Goal: Task Accomplishment & Management: Manage account settings

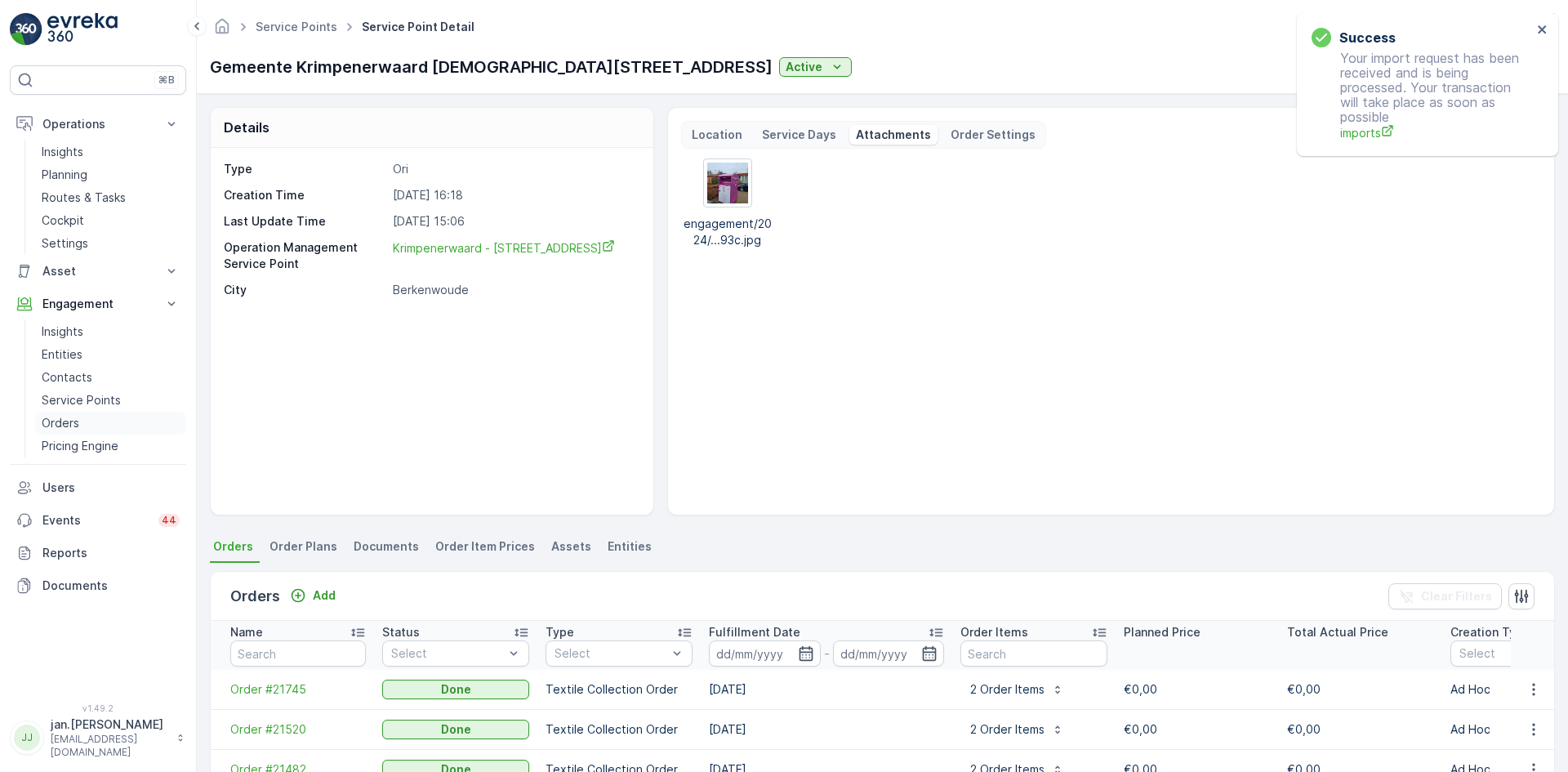
click at [66, 420] on p "Orders" at bounding box center [60, 423] width 37 height 16
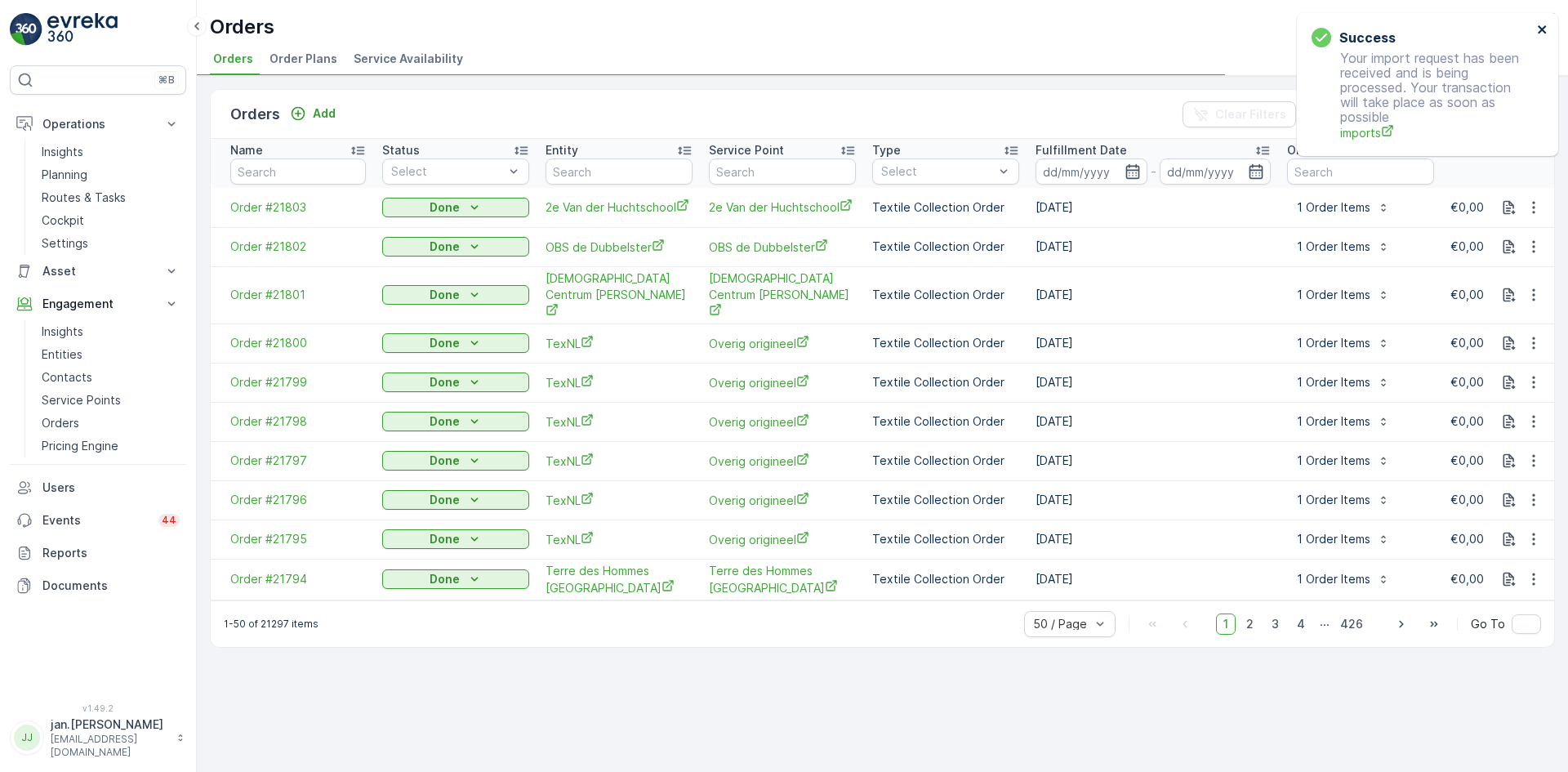
click at [1540, 37] on button "close" at bounding box center [1542, 30] width 12 height 16
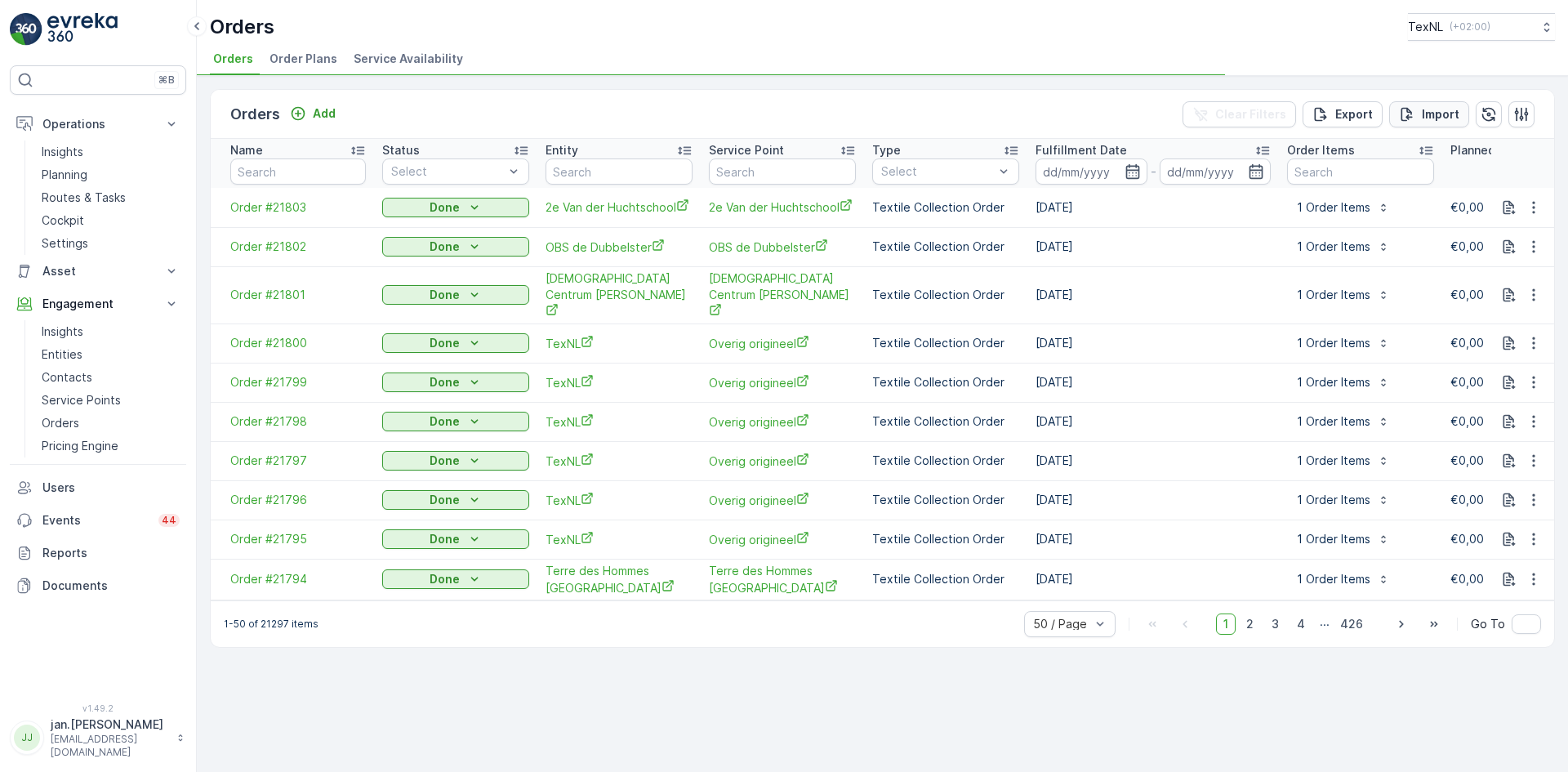
click at [1437, 119] on p "Import" at bounding box center [1440, 114] width 37 height 16
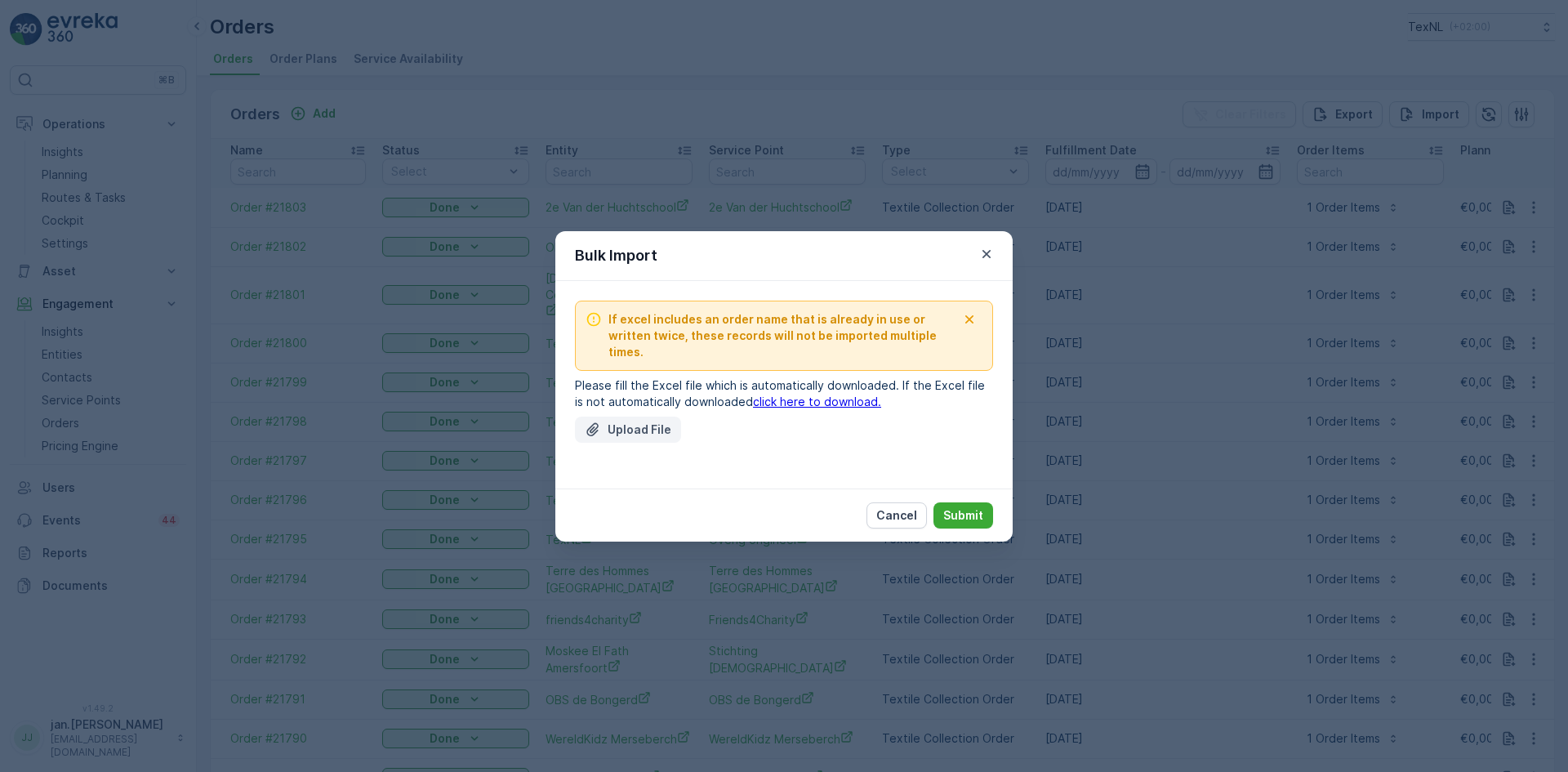
click at [643, 431] on button "Upload File" at bounding box center [627, 429] width 106 height 26
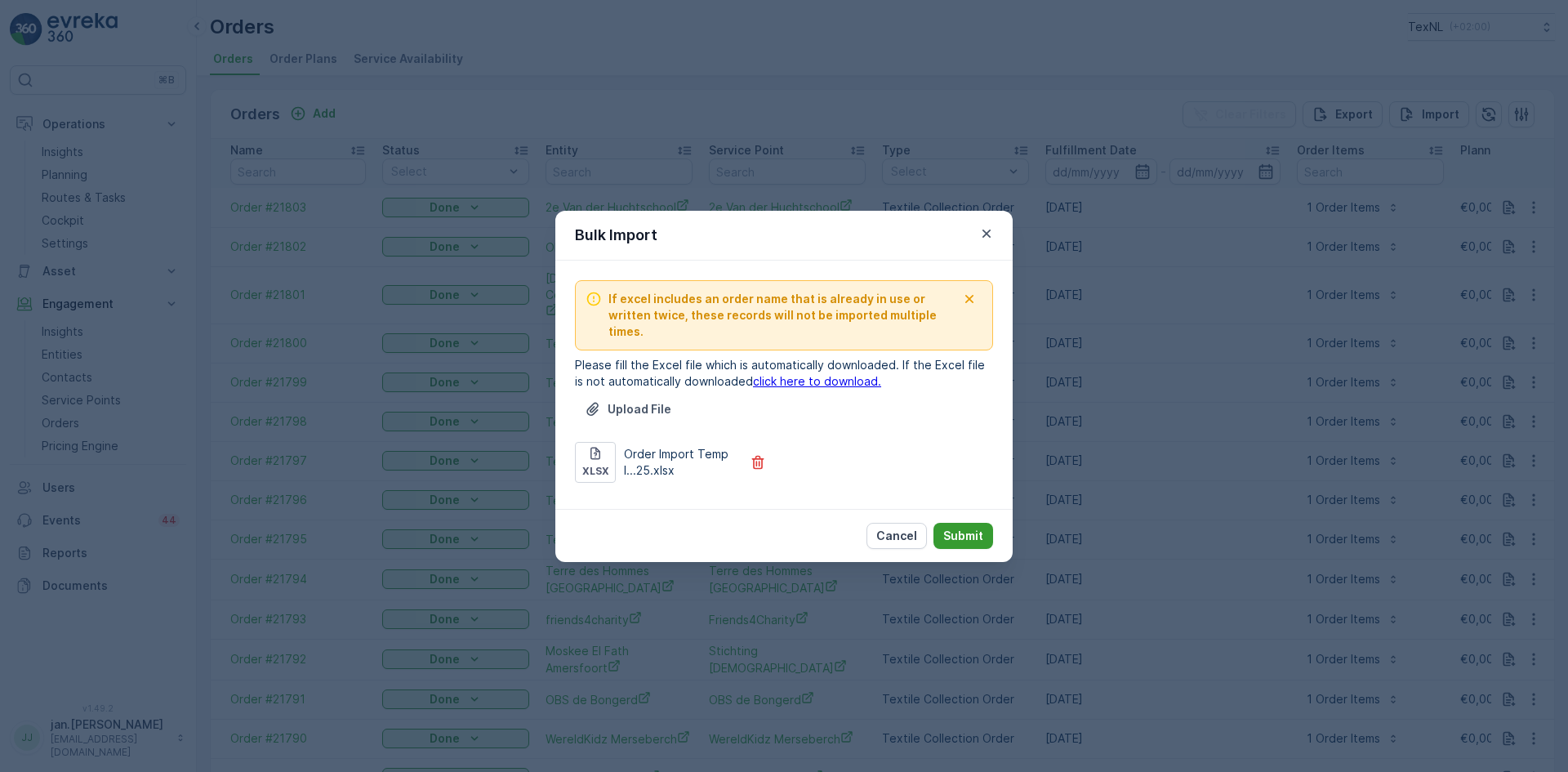
click at [953, 528] on p "Submit" at bounding box center [963, 536] width 40 height 16
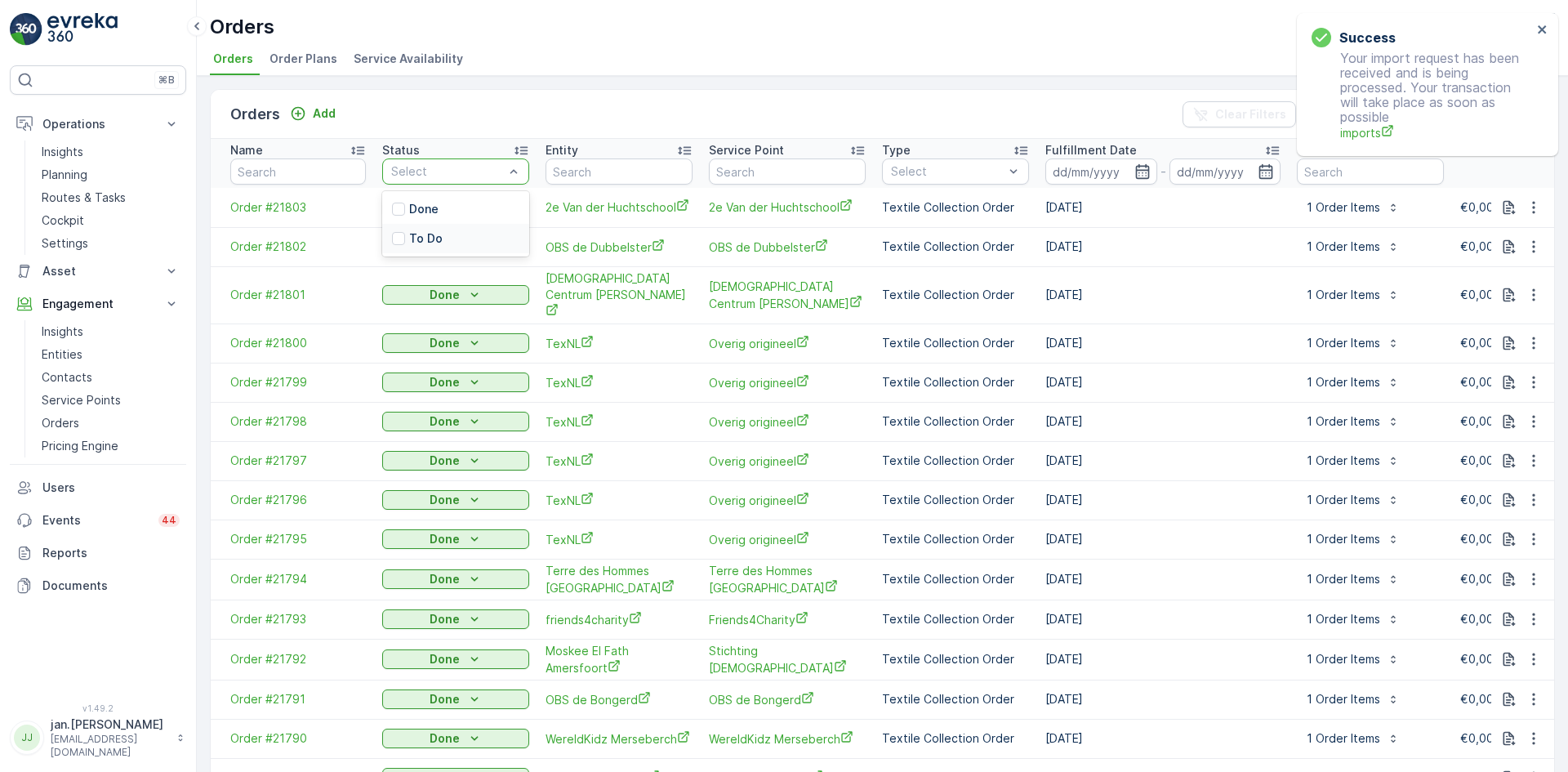
click at [436, 243] on p "To Do" at bounding box center [426, 238] width 34 height 16
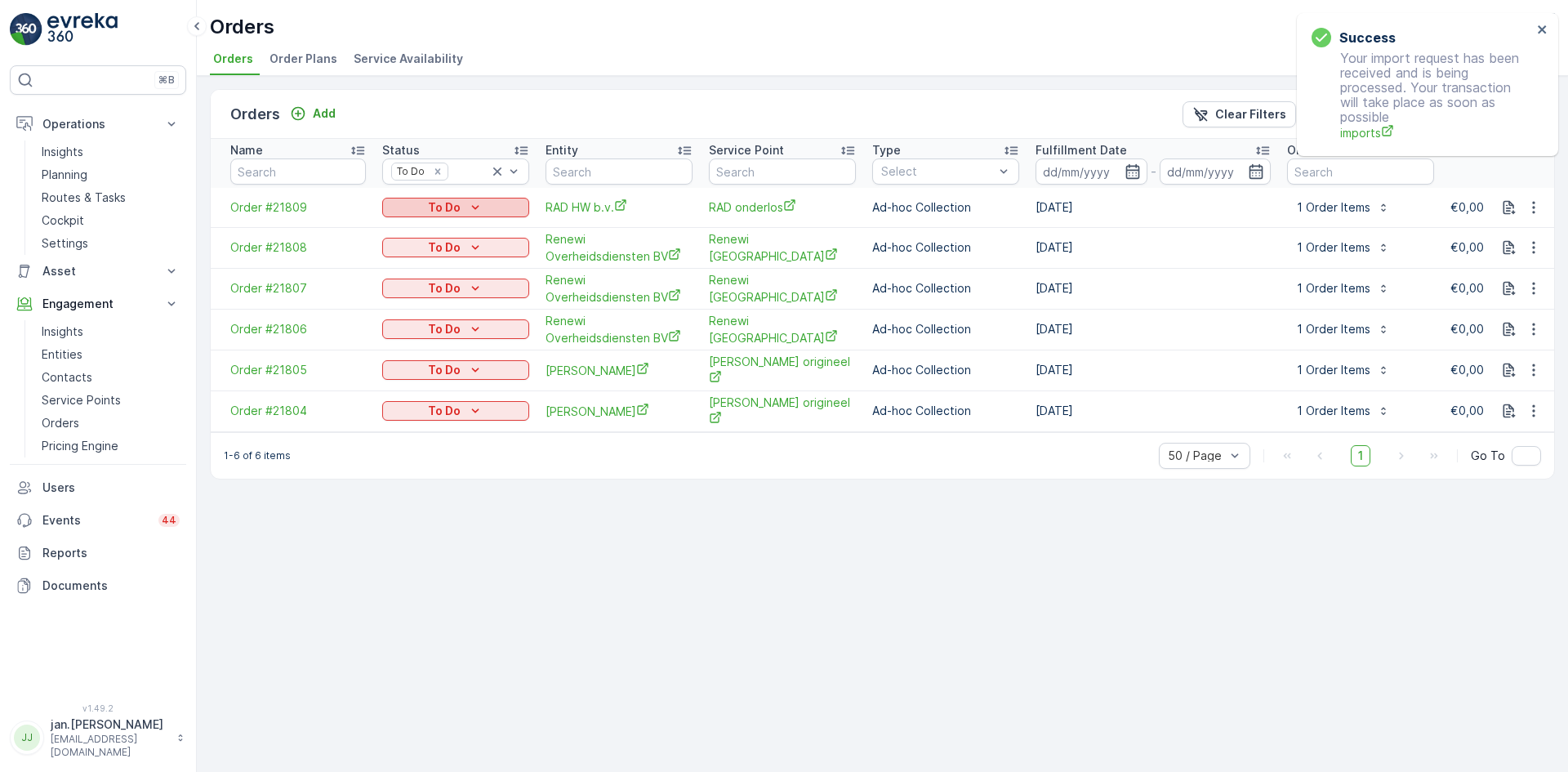
click at [426, 214] on div "To Do" at bounding box center [456, 207] width 134 height 16
click at [416, 236] on span "Done" at bounding box center [406, 232] width 29 height 16
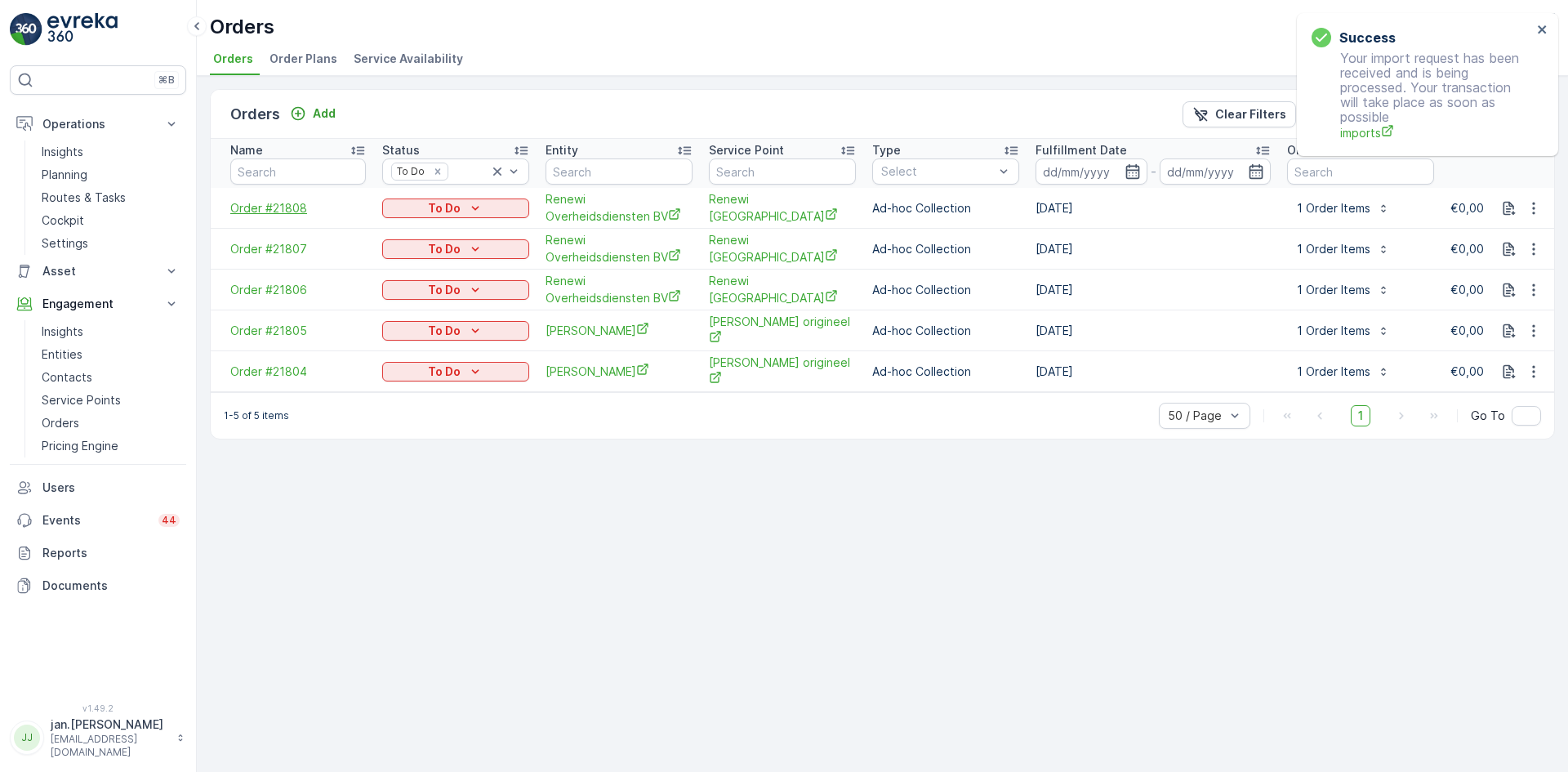
click at [281, 203] on span "Order #21808" at bounding box center [298, 208] width 135 height 16
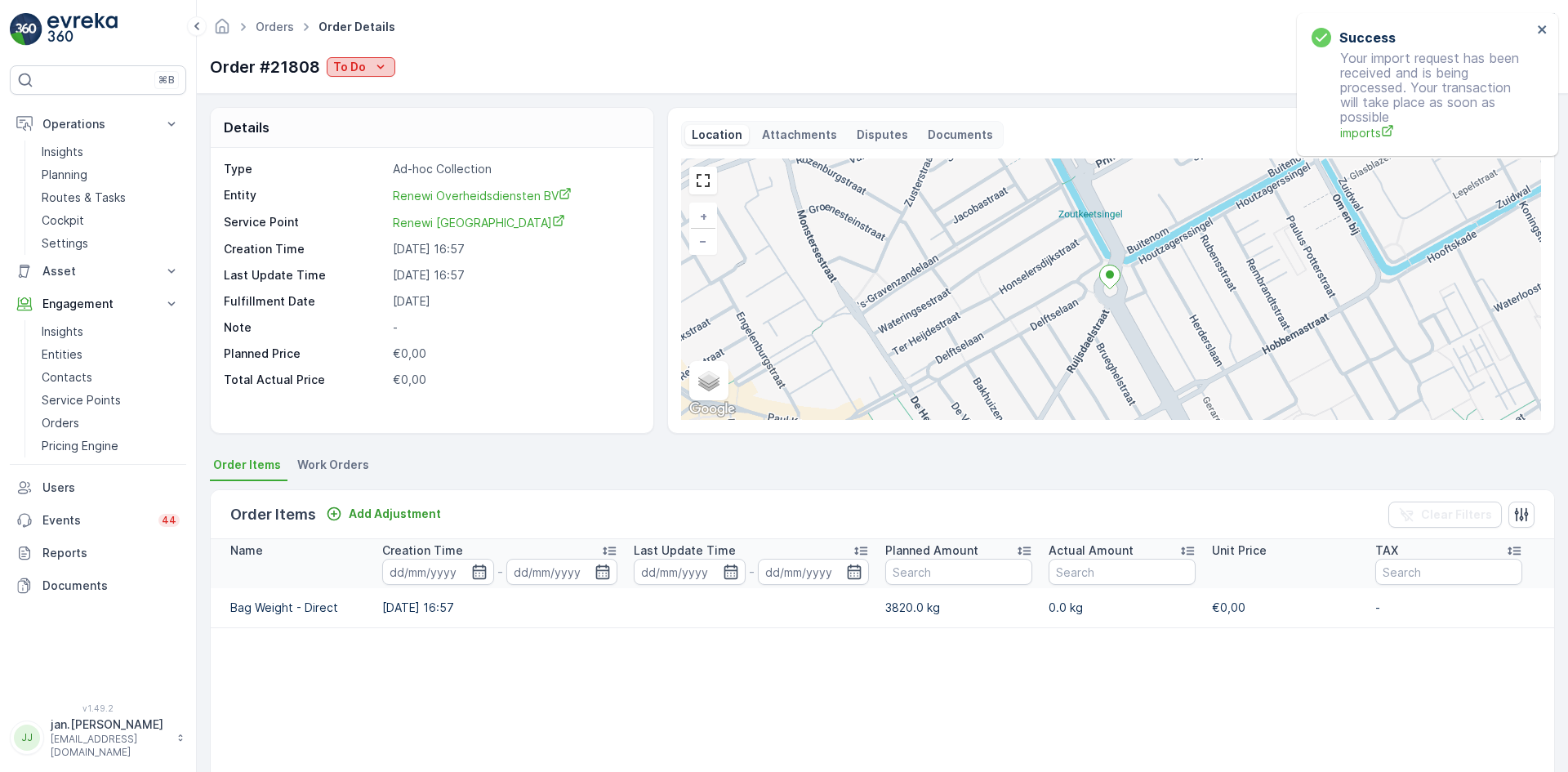
click at [353, 65] on p "To Do" at bounding box center [350, 67] width 33 height 16
click at [359, 90] on span "Done" at bounding box center [351, 91] width 29 height 16
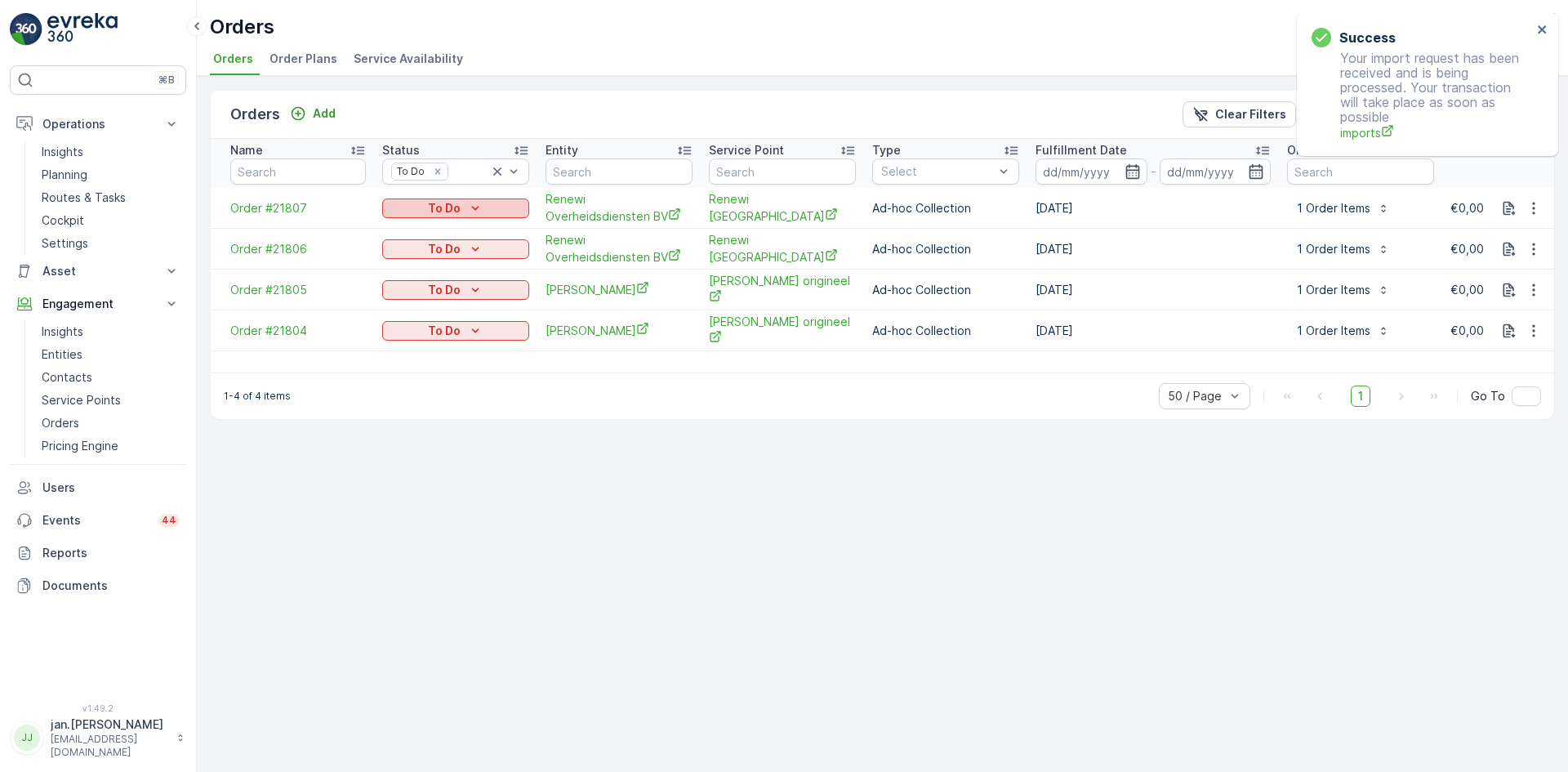
click at [442, 210] on p "To Do" at bounding box center [445, 208] width 33 height 16
click at [414, 231] on span "Done" at bounding box center [406, 233] width 29 height 16
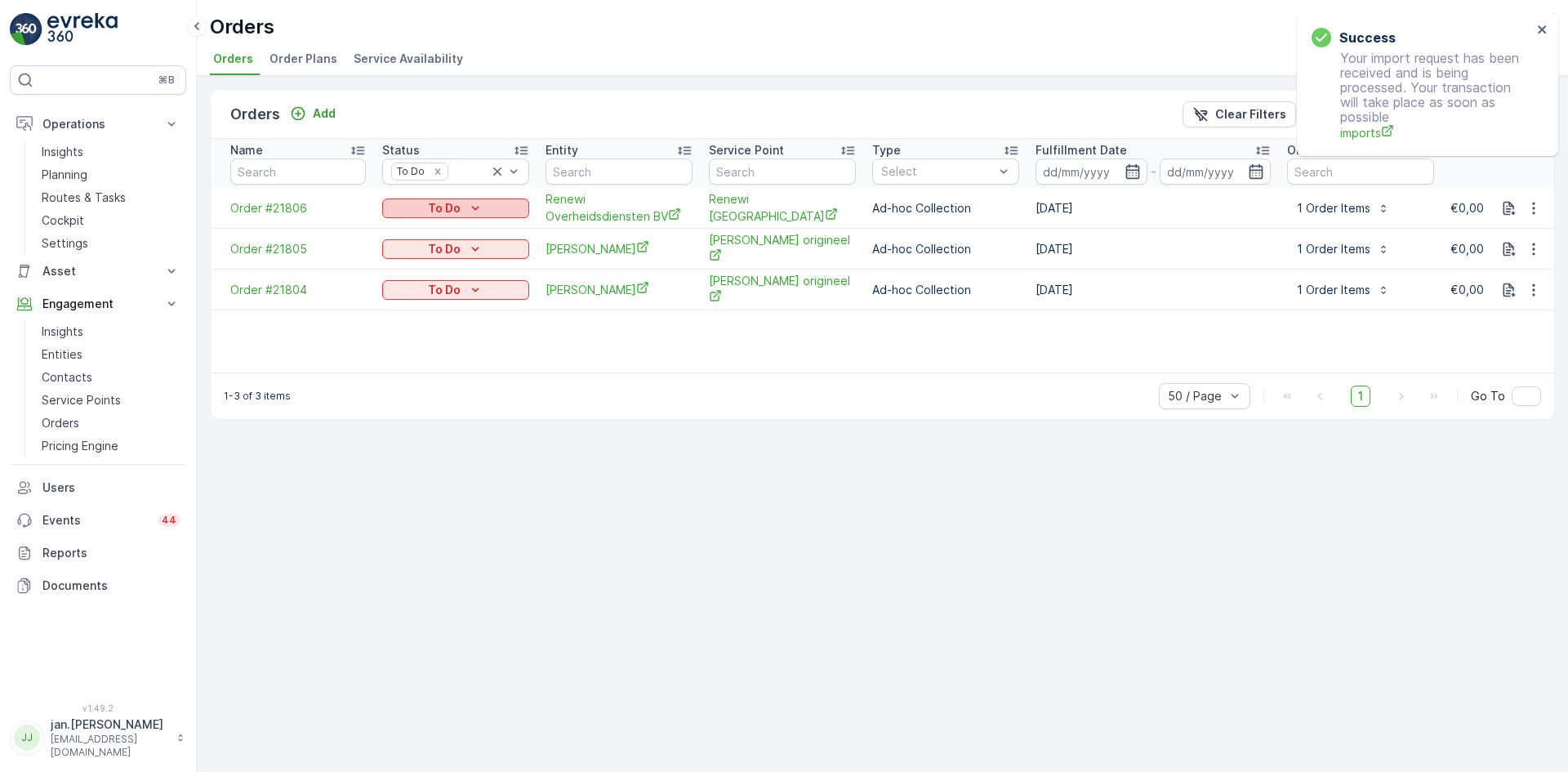
click at [450, 208] on p "To Do" at bounding box center [445, 208] width 33 height 16
click at [412, 230] on span "Done" at bounding box center [406, 233] width 29 height 16
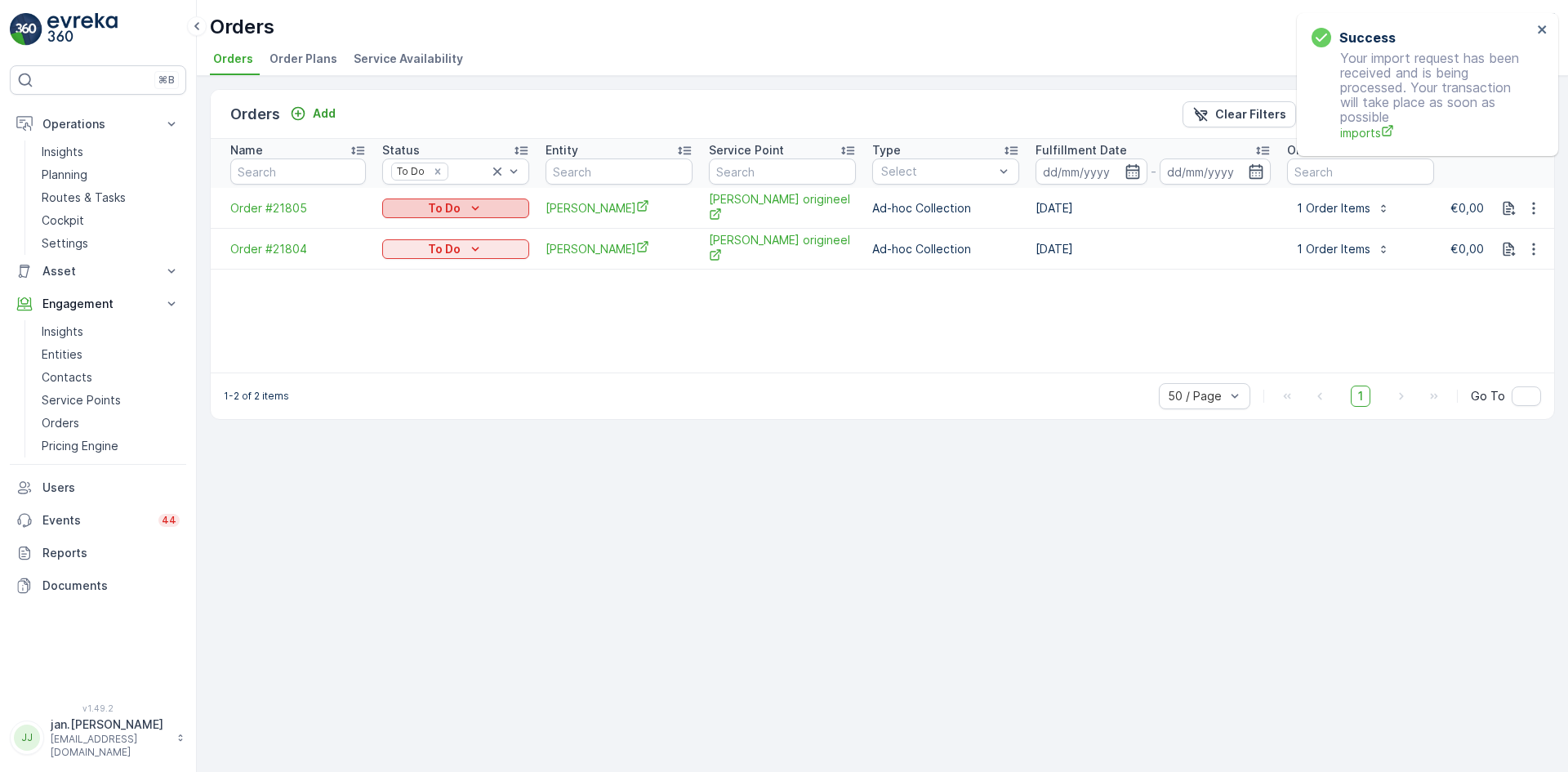
click at [447, 208] on p "To Do" at bounding box center [445, 208] width 33 height 16
click at [419, 227] on span "Done" at bounding box center [406, 233] width 29 height 16
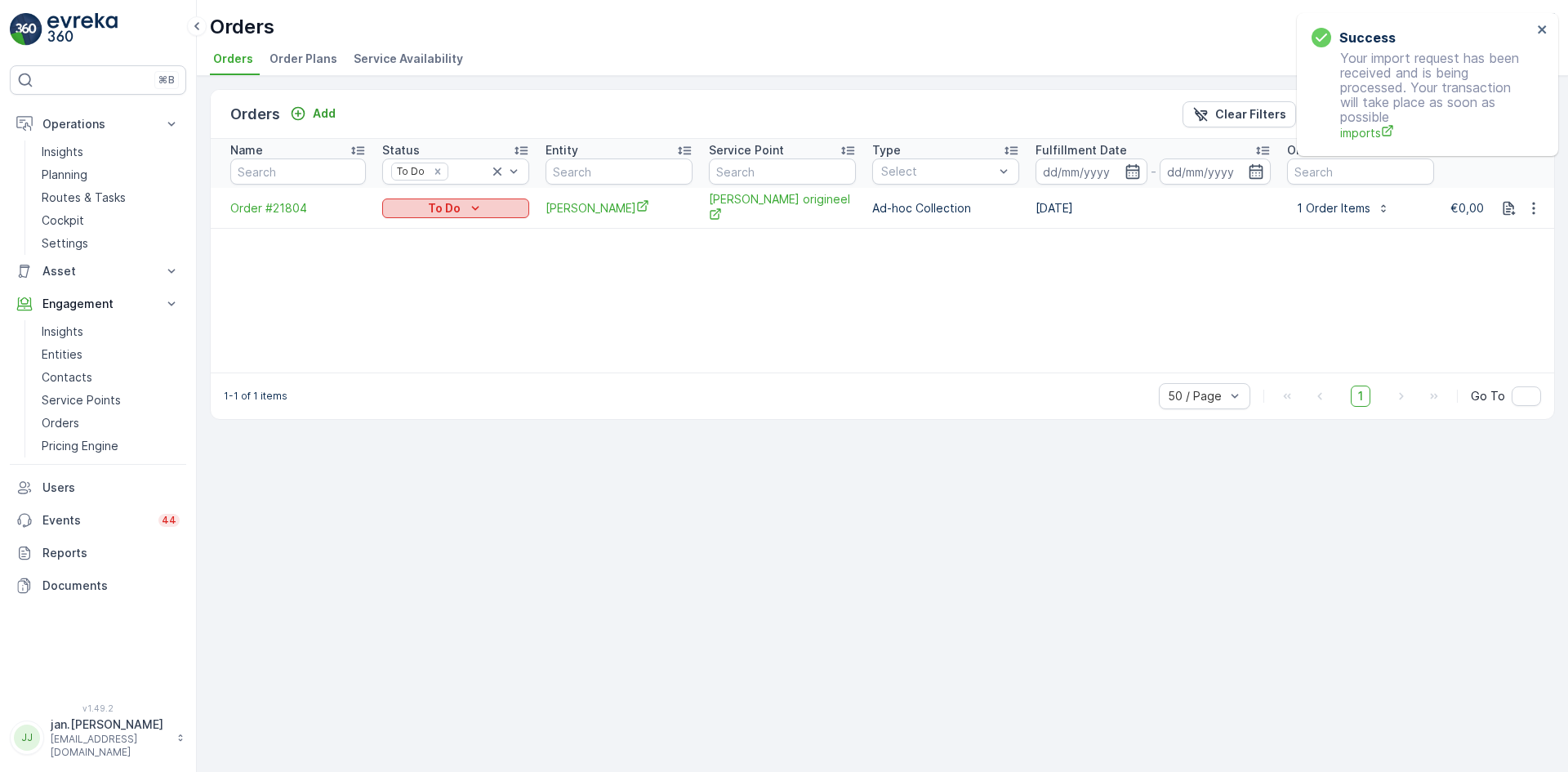
click at [454, 206] on p "To Do" at bounding box center [445, 208] width 33 height 16
click at [405, 232] on span "Done" at bounding box center [406, 233] width 29 height 16
